Goal: Find specific page/section: Find specific page/section

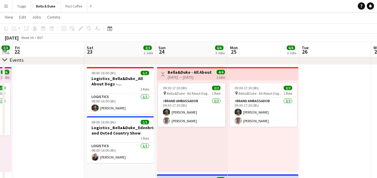
scroll to position [60, 0]
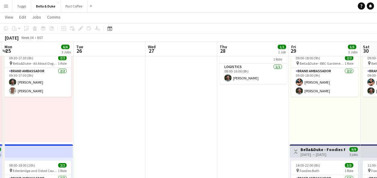
drag, startPoint x: 332, startPoint y: 104, endPoint x: 110, endPoint y: 114, distance: 222.4
click at [110, 114] on app-calendar-viewport "Thu 21 3/3 1 Job Fri 22 Sat 23 2/2 2 Jobs Sun 24 6/6 3 Jobs Mon 25 6/6 3 Jobs T…" at bounding box center [188, 175] width 377 height 424
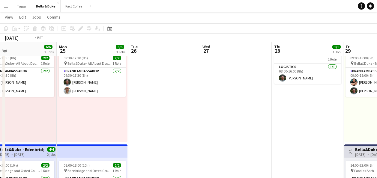
drag, startPoint x: 38, startPoint y: 129, endPoint x: -1, endPoint y: 135, distance: 39.9
click at [0, 135] on html "Menu Boards Boards Boards All jobs Status Workforce Workforce My Workforce Recr…" at bounding box center [188, 163] width 377 height 447
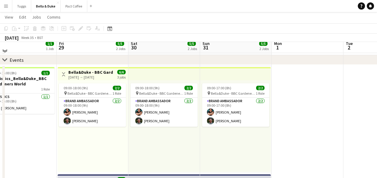
scroll to position [0, 0]
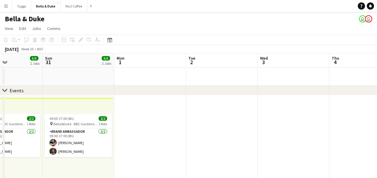
drag, startPoint x: 323, startPoint y: 129, endPoint x: -1, endPoint y: 143, distance: 324.9
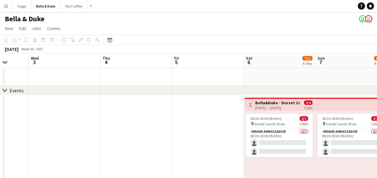
drag, startPoint x: 300, startPoint y: 141, endPoint x: 70, endPoint y: 142, distance: 230.0
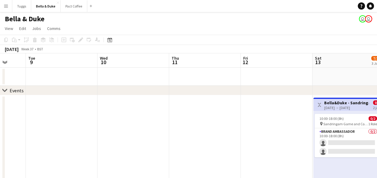
drag, startPoint x: 301, startPoint y: 139, endPoint x: 23, endPoint y: 141, distance: 278.6
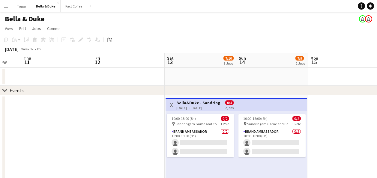
drag, startPoint x: 176, startPoint y: 146, endPoint x: 26, endPoint y: 149, distance: 149.5
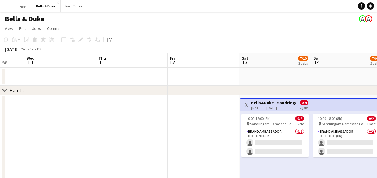
drag, startPoint x: 356, startPoint y: 132, endPoint x: 81, endPoint y: 134, distance: 275.0
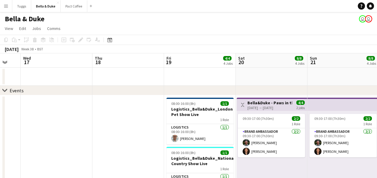
scroll to position [0, 201]
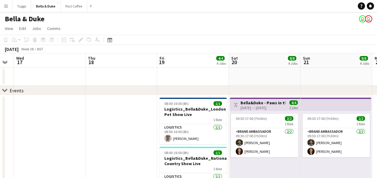
drag, startPoint x: 158, startPoint y: 129, endPoint x: 120, endPoint y: 134, distance: 37.5
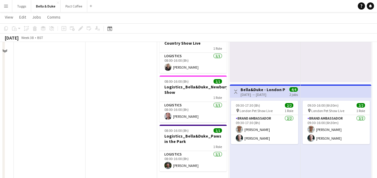
scroll to position [0, 0]
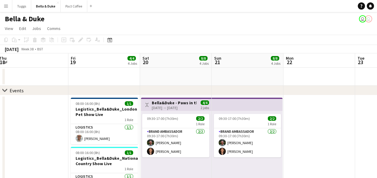
drag, startPoint x: 344, startPoint y: 172, endPoint x: 72, endPoint y: 167, distance: 271.8
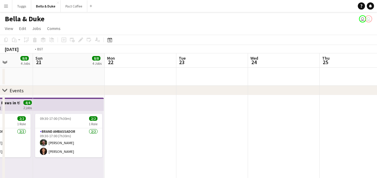
drag, startPoint x: 283, startPoint y: 142, endPoint x: 24, endPoint y: 159, distance: 259.7
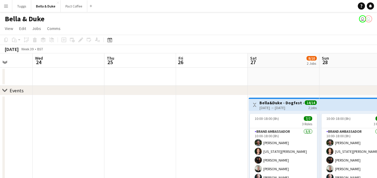
drag, startPoint x: 215, startPoint y: 159, endPoint x: 39, endPoint y: 165, distance: 176.7
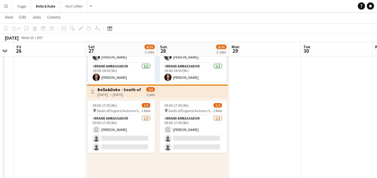
scroll to position [30, 0]
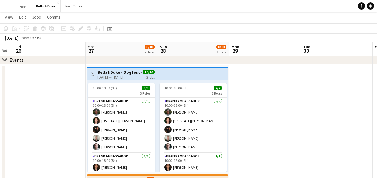
drag, startPoint x: 315, startPoint y: 135, endPoint x: 77, endPoint y: 146, distance: 238.4
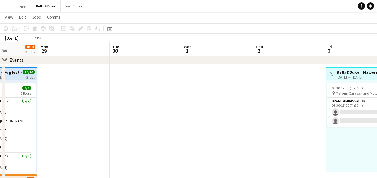
drag, startPoint x: 222, startPoint y: 122, endPoint x: 0, endPoint y: 164, distance: 225.8
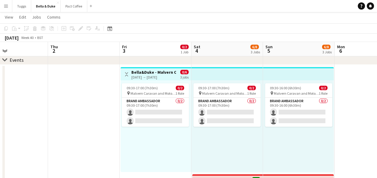
drag, startPoint x: 255, startPoint y: 153, endPoint x: 190, endPoint y: 158, distance: 65.1
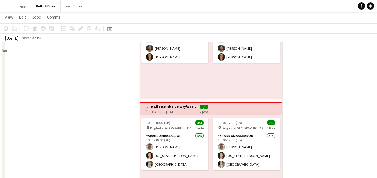
scroll to position [0, 0]
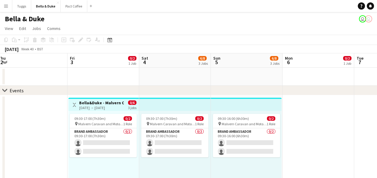
drag, startPoint x: 316, startPoint y: 129, endPoint x: 7, endPoint y: 161, distance: 311.2
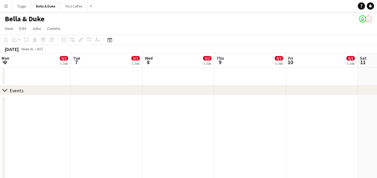
drag, startPoint x: 249, startPoint y: 148, endPoint x: 68, endPoint y: 152, distance: 181.7
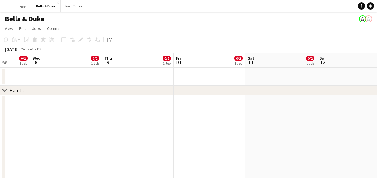
drag, startPoint x: 261, startPoint y: 150, endPoint x: 58, endPoint y: 147, distance: 203.0
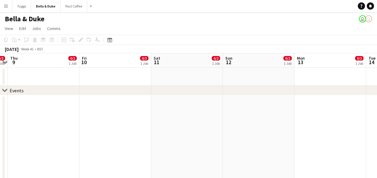
drag, startPoint x: 207, startPoint y: 138, endPoint x: 49, endPoint y: 121, distance: 158.6
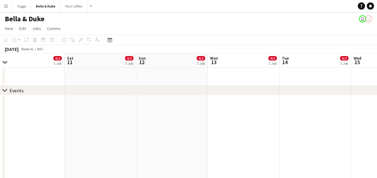
drag, startPoint x: 159, startPoint y: 124, endPoint x: 0, endPoint y: 142, distance: 160.4
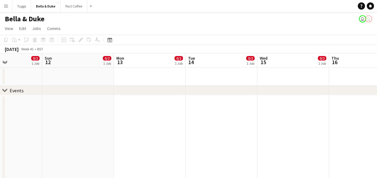
drag, startPoint x: 188, startPoint y: 129, endPoint x: 145, endPoint y: 133, distance: 42.9
